Goal: Task Accomplishment & Management: Use online tool/utility

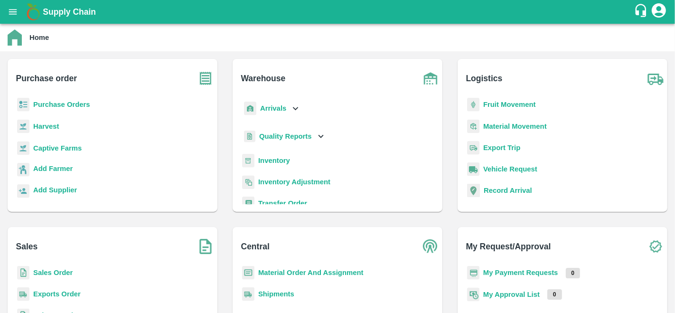
click at [50, 271] on b "Sales Order" at bounding box center [52, 273] width 39 height 8
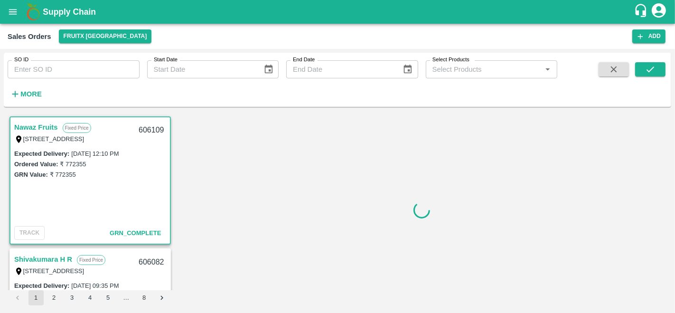
click at [54, 72] on input "SO ID" at bounding box center [74, 69] width 132 height 18
paste input "603569"
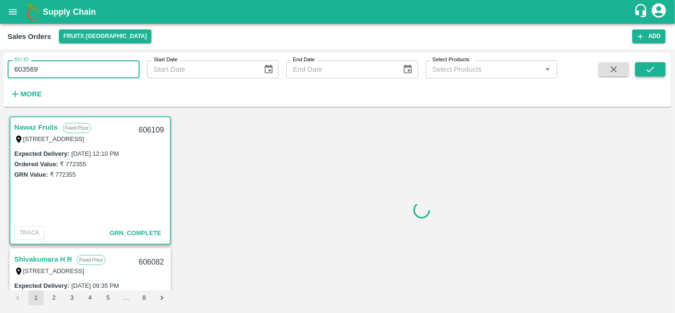
type input "603569"
click at [645, 65] on icon "submit" at bounding box center [650, 69] width 10 height 10
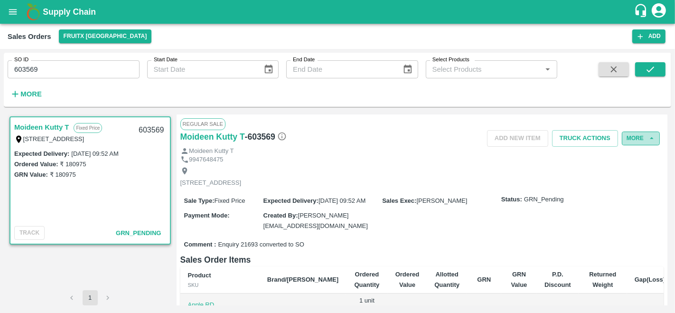
click at [642, 140] on button "More" at bounding box center [641, 138] width 38 height 14
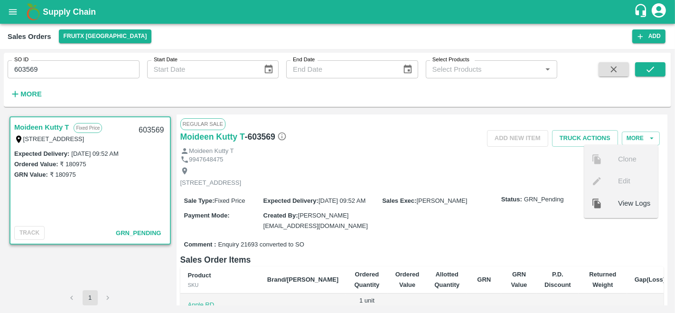
click at [520, 173] on div "[STREET_ADDRESS]" at bounding box center [422, 176] width 484 height 25
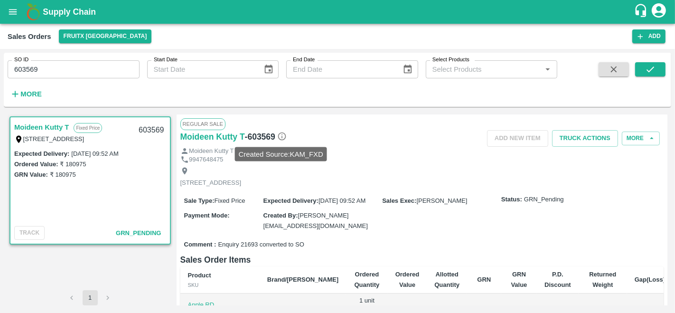
click at [282, 134] on icon at bounding box center [281, 135] width 9 height 9
click at [12, 17] on icon "open drawer" at bounding box center [13, 12] width 10 height 10
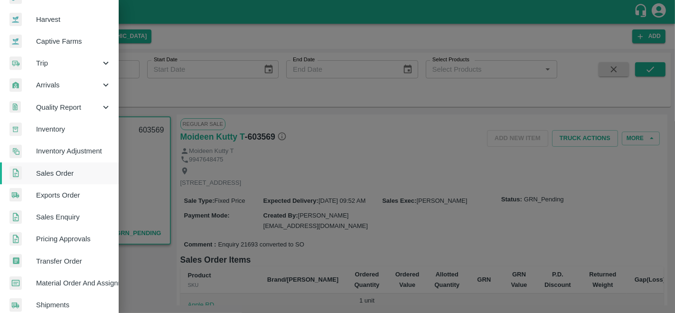
scroll to position [64, 0]
click at [64, 215] on span "Sales Enquiry" at bounding box center [73, 216] width 75 height 10
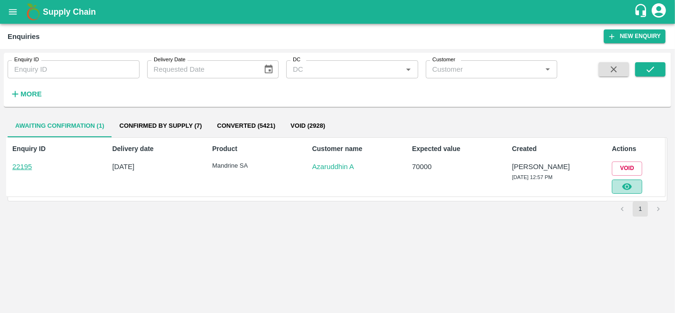
click at [626, 189] on icon "button" at bounding box center [627, 186] width 10 height 10
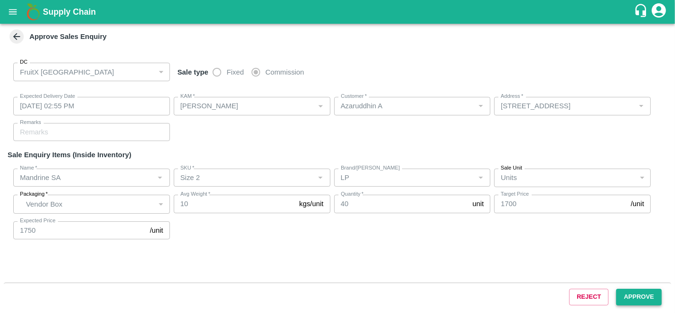
click at [639, 294] on button "Approve" at bounding box center [639, 297] width 46 height 17
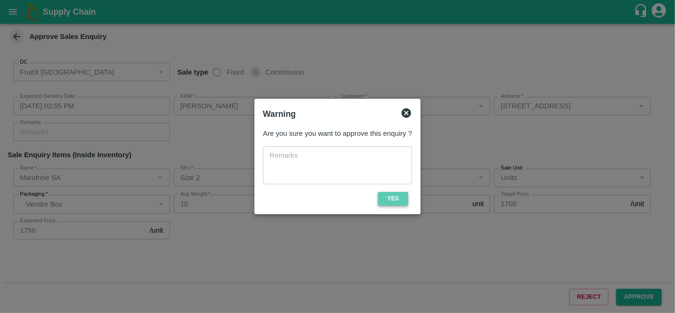
click at [386, 201] on button "Yes" at bounding box center [393, 199] width 30 height 14
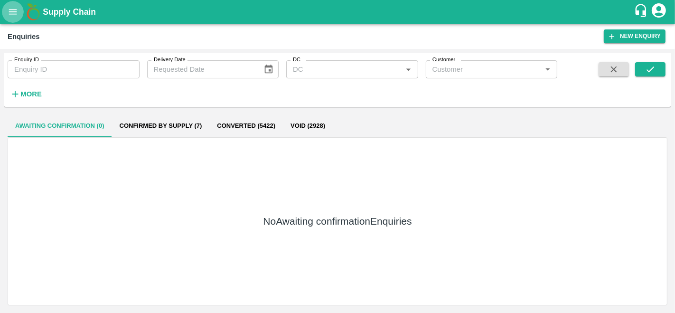
click at [12, 13] on icon "open drawer" at bounding box center [13, 12] width 10 height 10
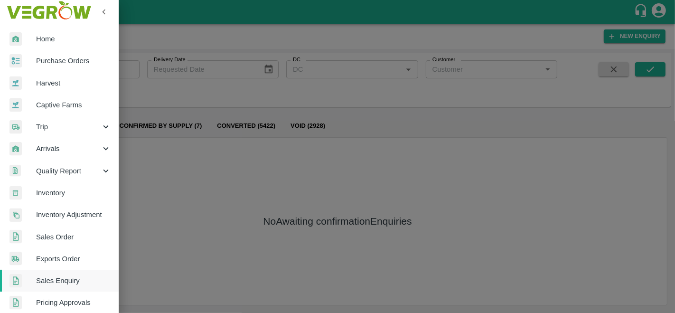
click at [53, 63] on span "Purchase Orders" at bounding box center [73, 61] width 75 height 10
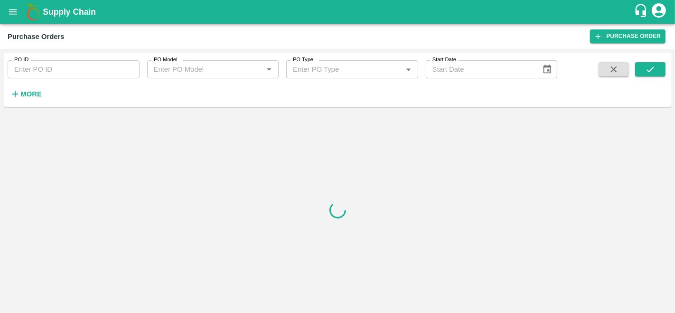
click at [19, 93] on icon "button" at bounding box center [15, 94] width 10 height 10
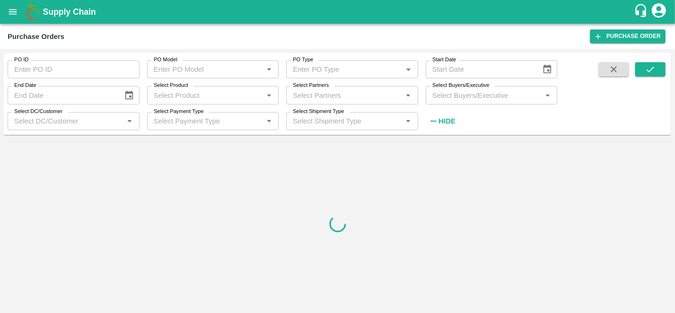
click at [344, 94] on input "Select Partners" at bounding box center [344, 95] width 111 height 12
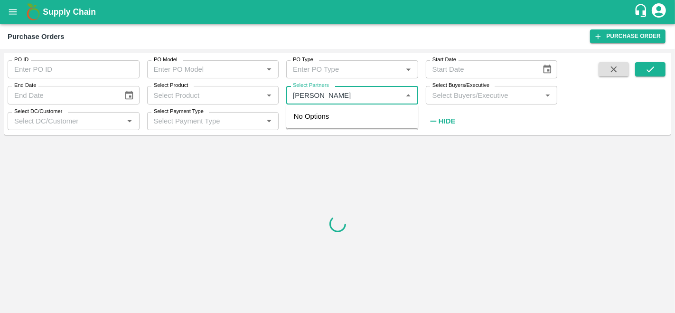
type input "[PERSON_NAME]"
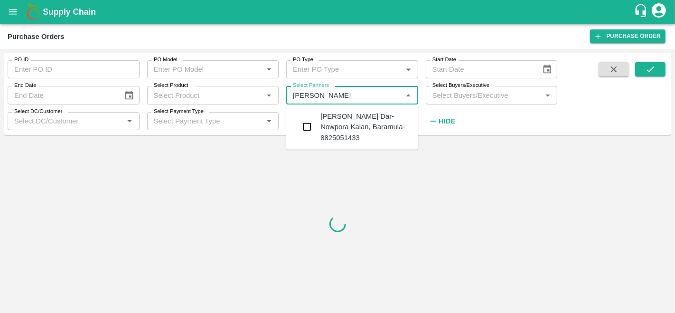
click at [345, 108] on div "[PERSON_NAME] Dar-Nowpora Kalan, Baramula-8825051433" at bounding box center [352, 126] width 132 height 37
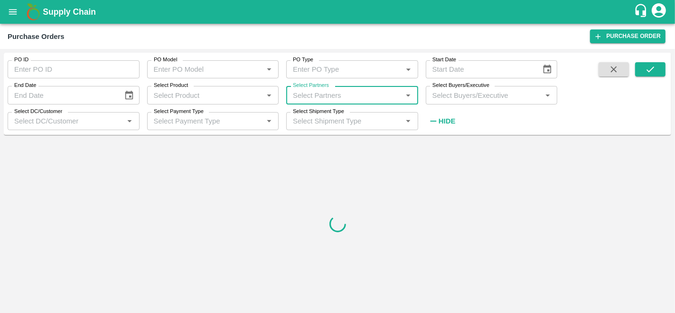
click at [496, 102] on div "Select Buyers/Executive   *" at bounding box center [492, 95] width 132 height 18
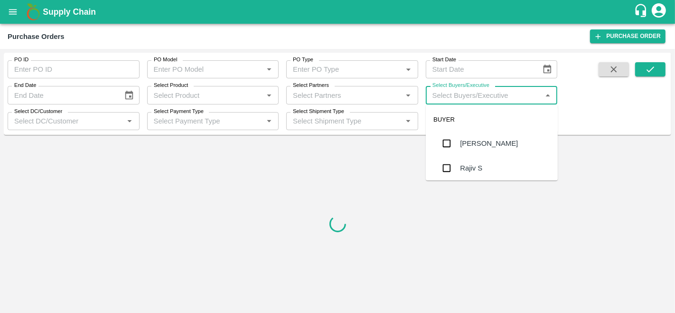
click at [358, 96] on input "Select Partners" at bounding box center [344, 95] width 111 height 12
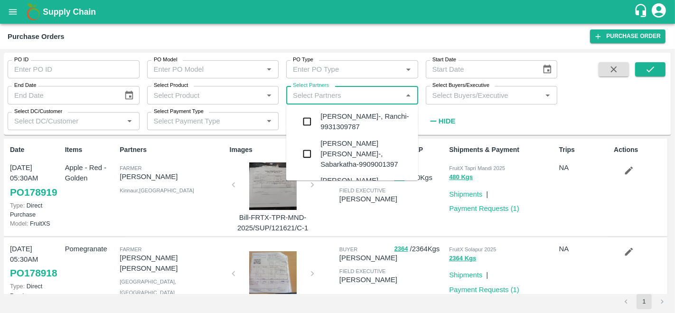
click at [351, 116] on div "[PERSON_NAME]-, Ranchi-9931309787" at bounding box center [365, 121] width 90 height 21
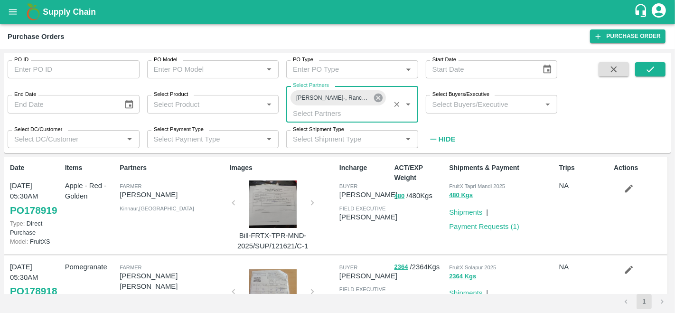
click at [380, 97] on icon at bounding box center [378, 97] width 9 height 9
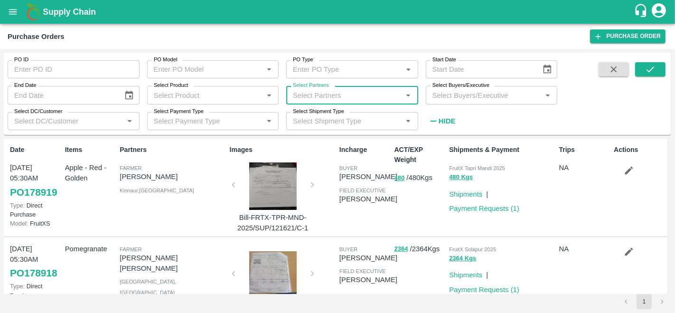
click at [345, 103] on div "Select Partners   *" at bounding box center [352, 95] width 132 height 18
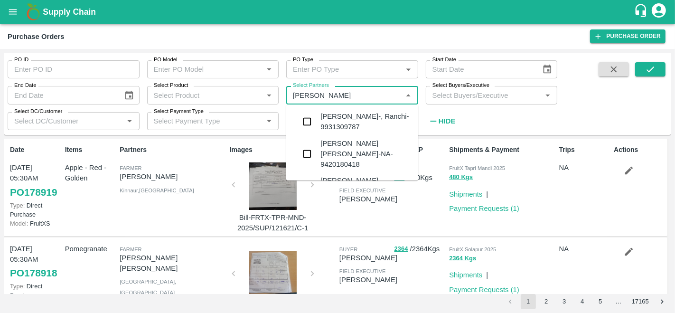
type input "[PERSON_NAME]"
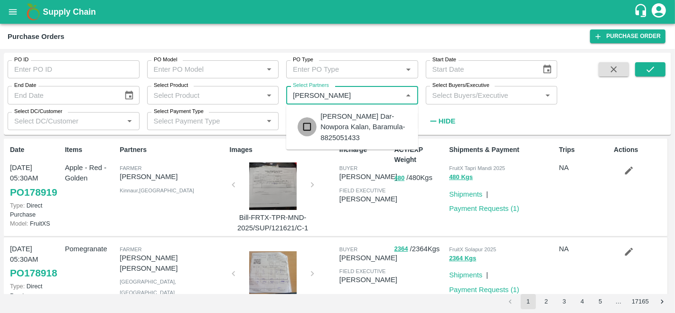
click at [306, 125] on input "checkbox" at bounding box center [307, 126] width 19 height 19
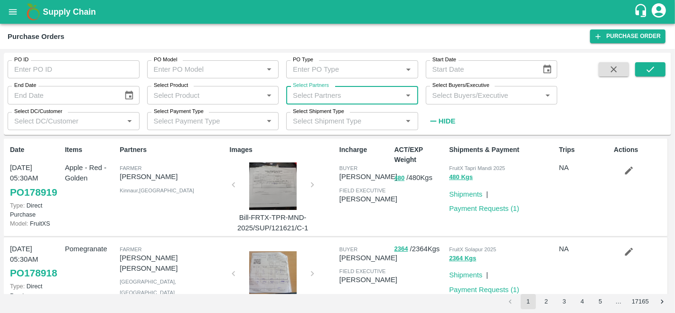
click at [466, 94] on input "Select Buyers/Executive" at bounding box center [484, 95] width 111 height 12
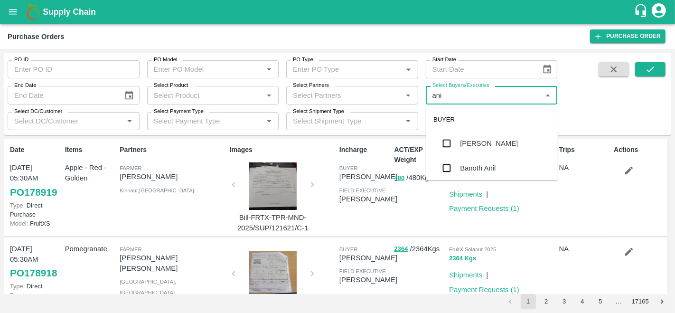
type input "anil"
click at [470, 140] on div "[PERSON_NAME]" at bounding box center [489, 143] width 58 height 10
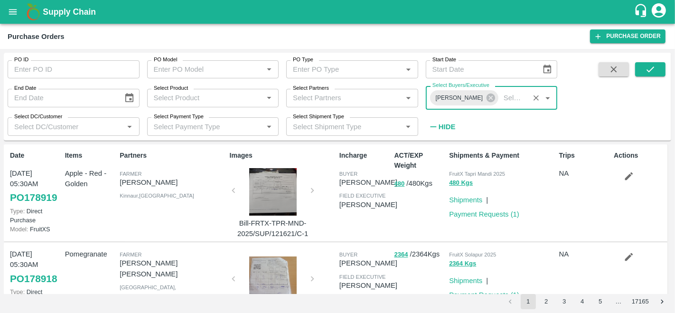
click at [333, 98] on input "Select Partners" at bounding box center [344, 98] width 111 height 12
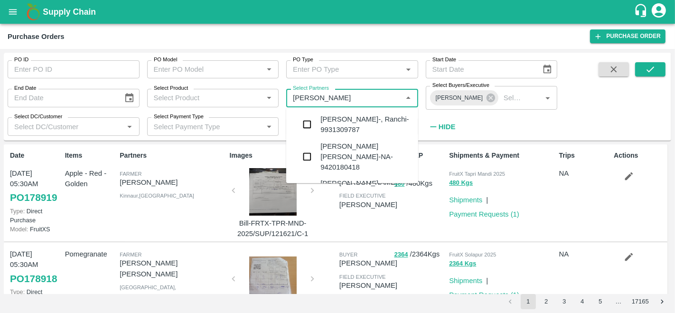
type input "[PERSON_NAME]"
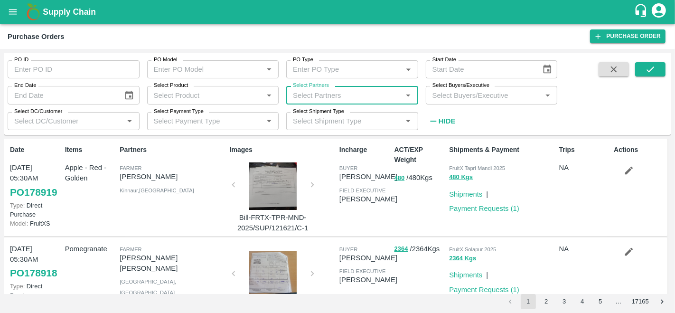
click at [335, 104] on div "Select Partners   *" at bounding box center [352, 95] width 132 height 18
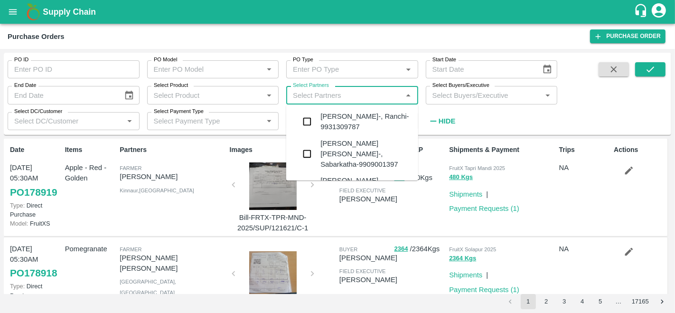
click at [469, 100] on input "Select Buyers/Executive" at bounding box center [484, 95] width 111 height 12
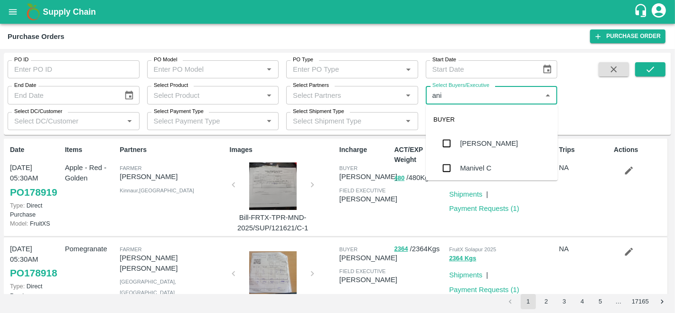
type input "anil"
click at [495, 139] on div "[PERSON_NAME]" at bounding box center [492, 143] width 132 height 25
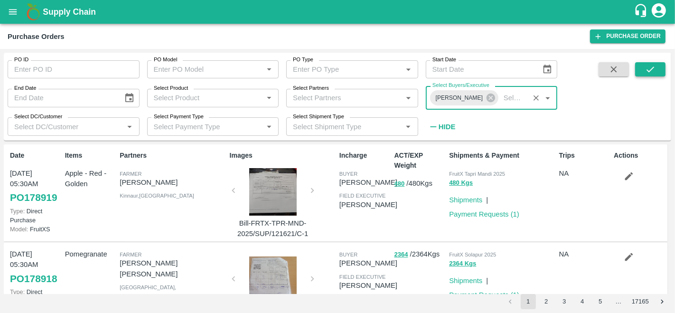
click at [651, 67] on icon "submit" at bounding box center [650, 69] width 10 height 10
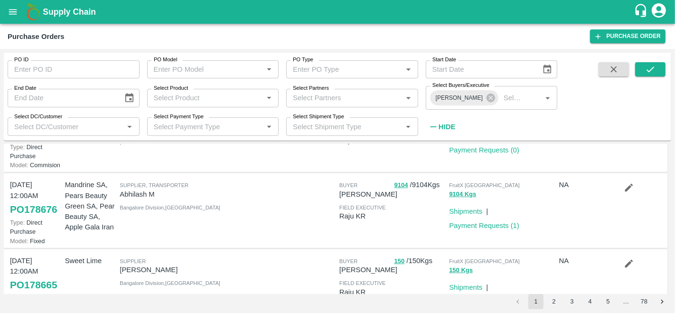
scroll to position [64, 0]
click at [222, 100] on input "Select Product" at bounding box center [205, 98] width 111 height 12
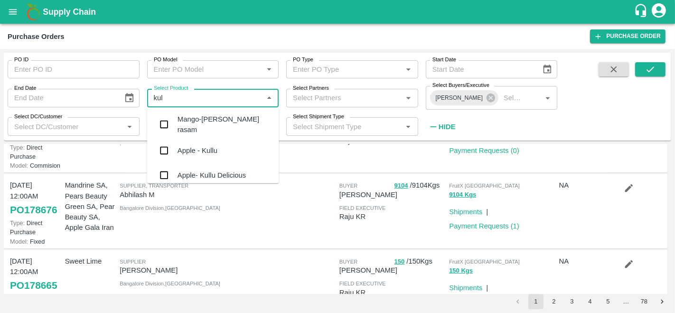
type input "[PERSON_NAME]"
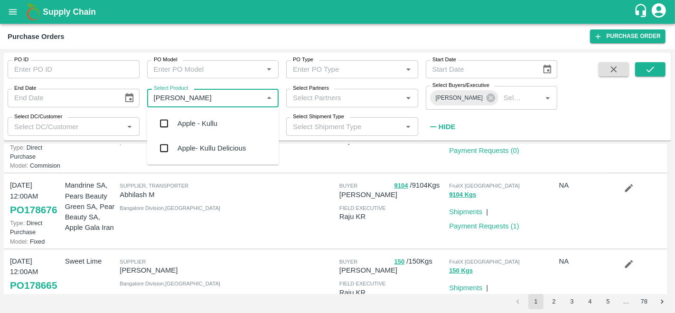
click at [220, 140] on div "Apple- Kullu Delicious" at bounding box center [213, 148] width 132 height 25
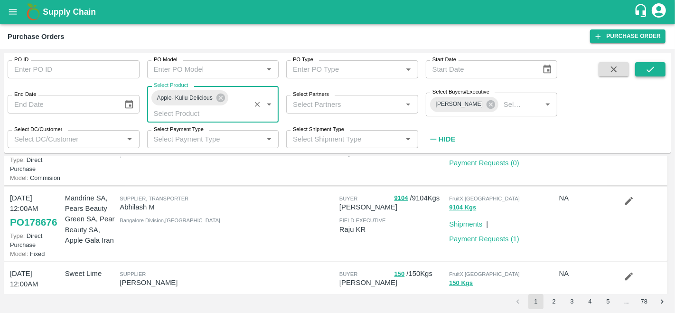
click at [644, 68] on button "submit" at bounding box center [650, 69] width 30 height 14
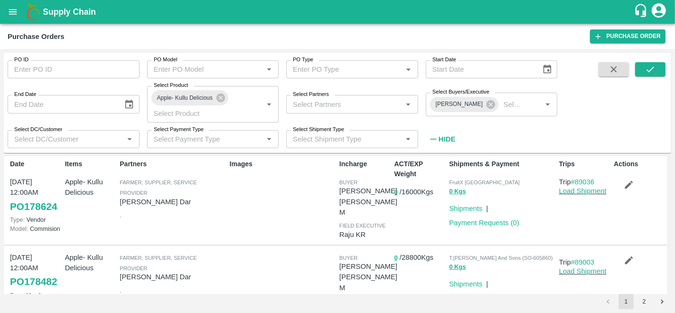
scroll to position [3, 0]
click at [565, 193] on link "Load Shipment" at bounding box center [582, 192] width 47 height 8
